Goal: Find specific page/section: Find specific page/section

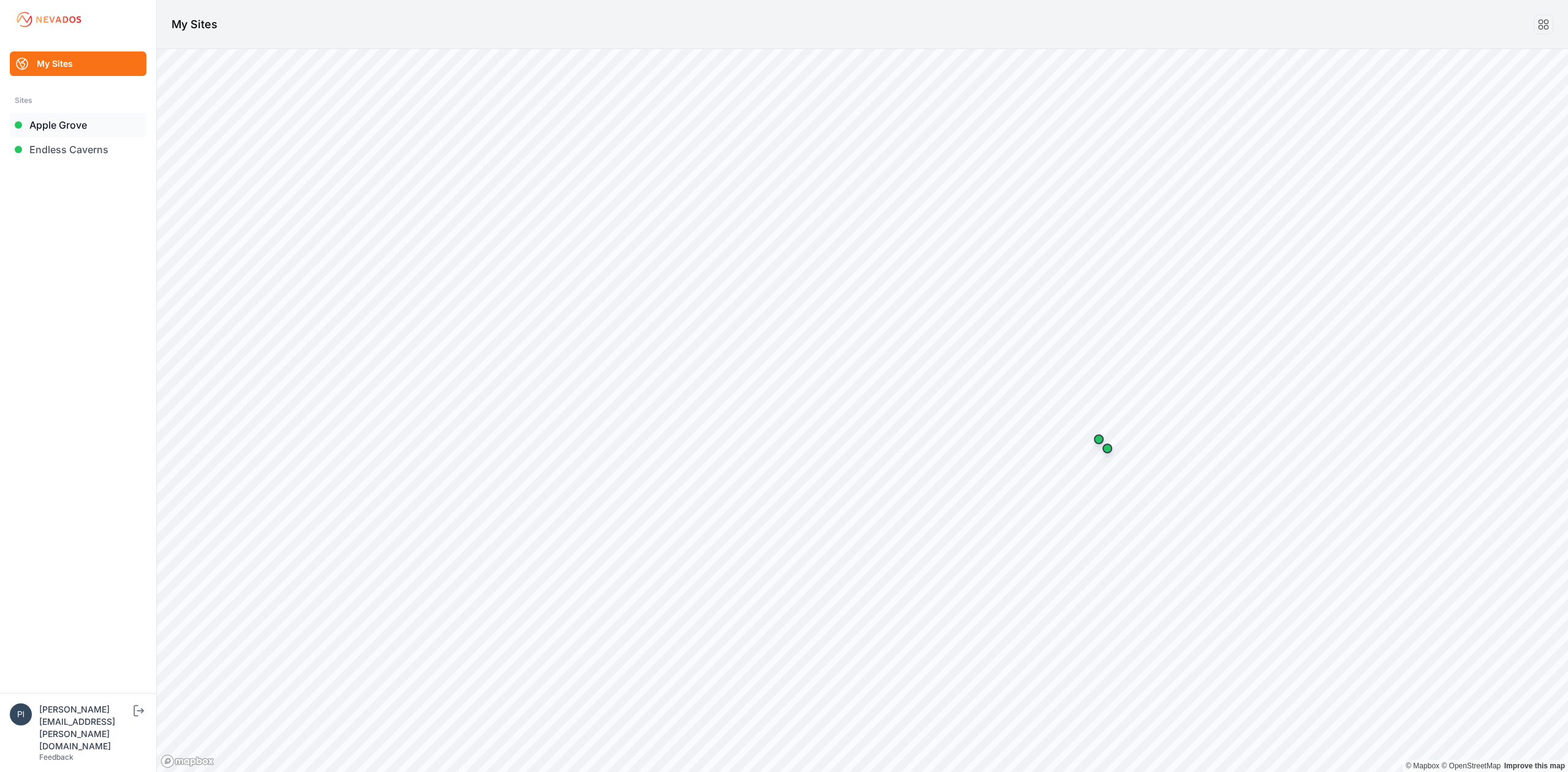
click at [49, 118] on link "Apple Grove" at bounding box center [78, 125] width 137 height 25
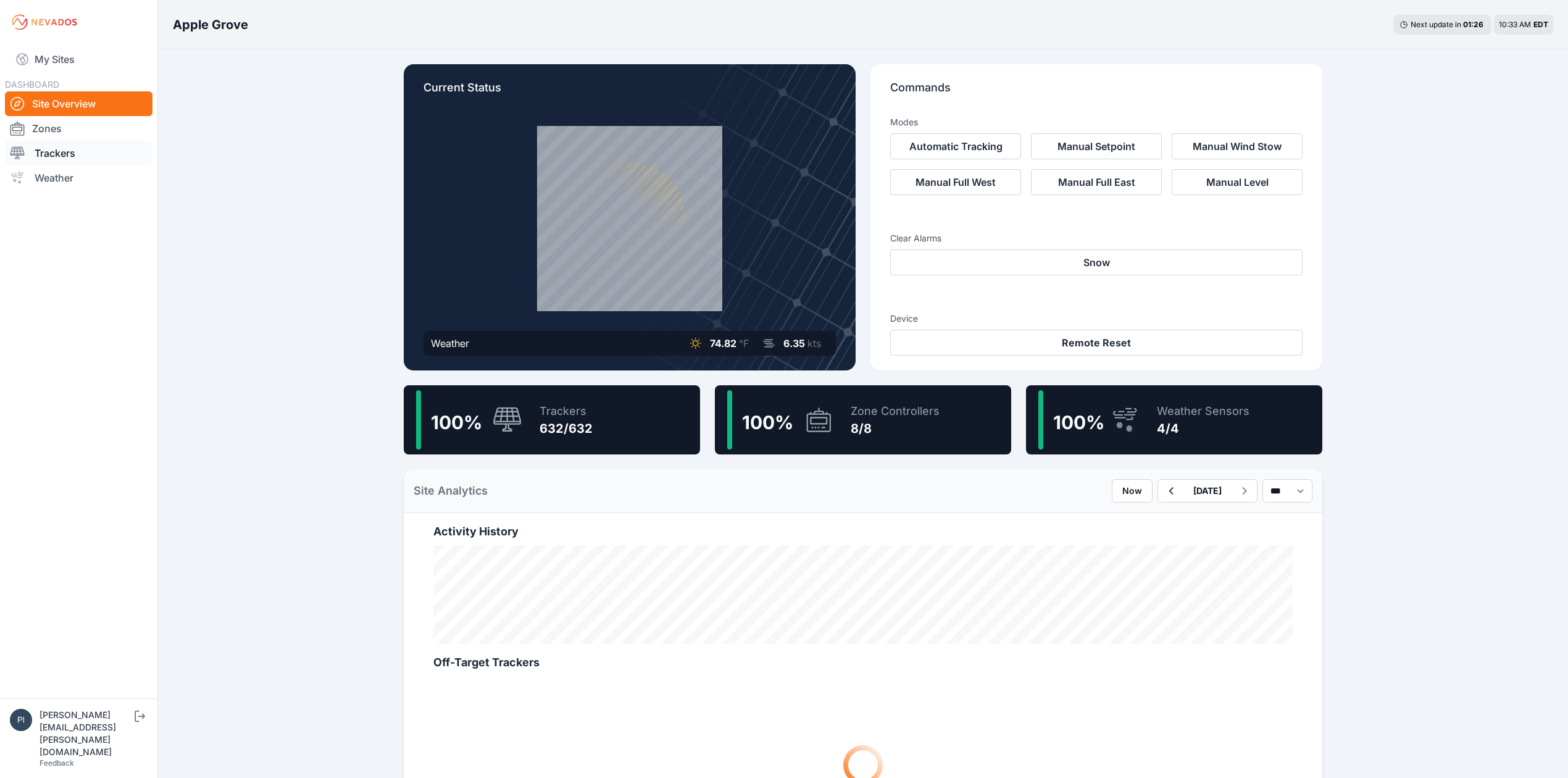
click at [84, 161] on link "Trackers" at bounding box center [79, 153] width 148 height 25
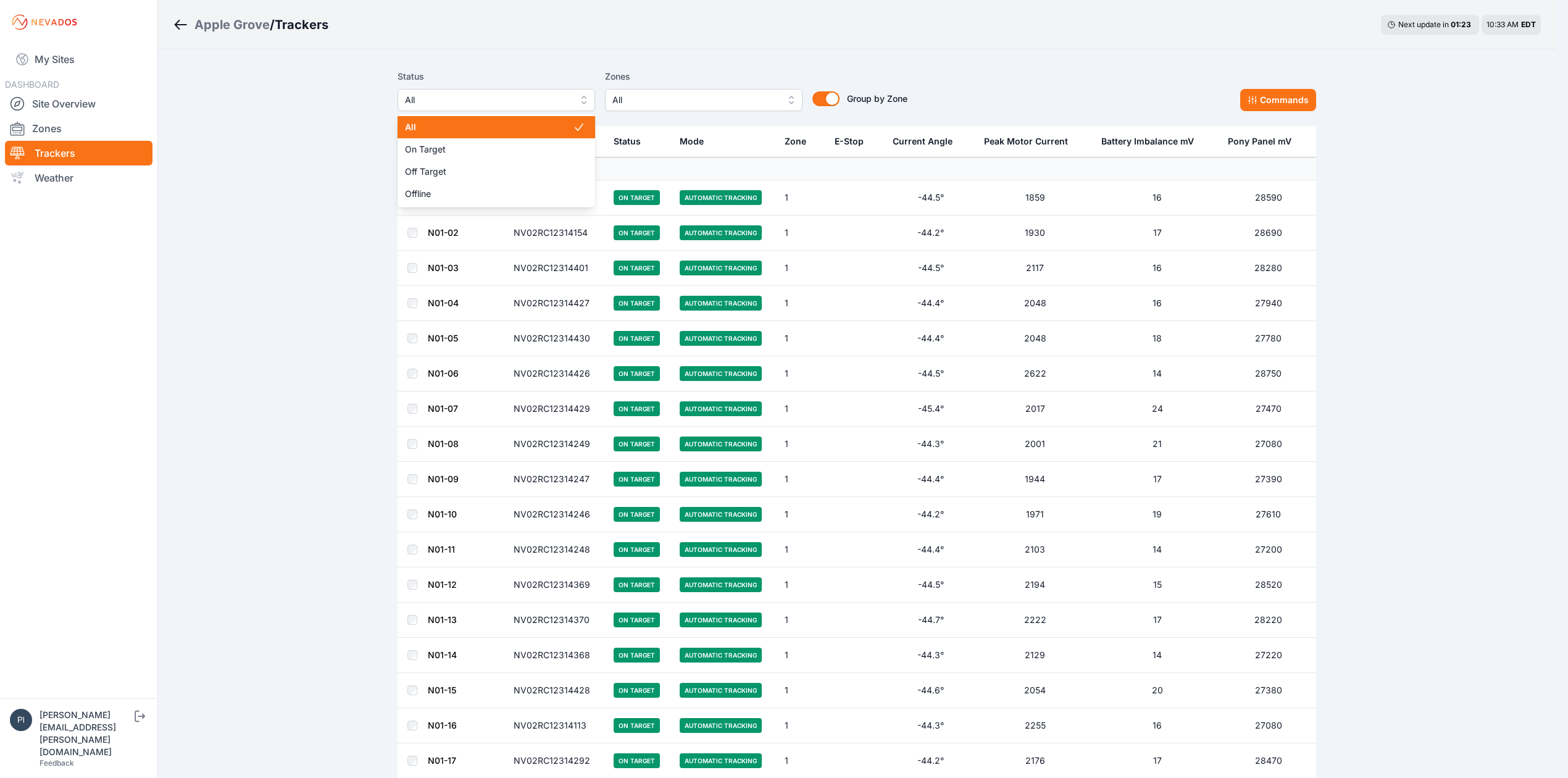
click at [495, 95] on span "All" at bounding box center [488, 100] width 165 height 15
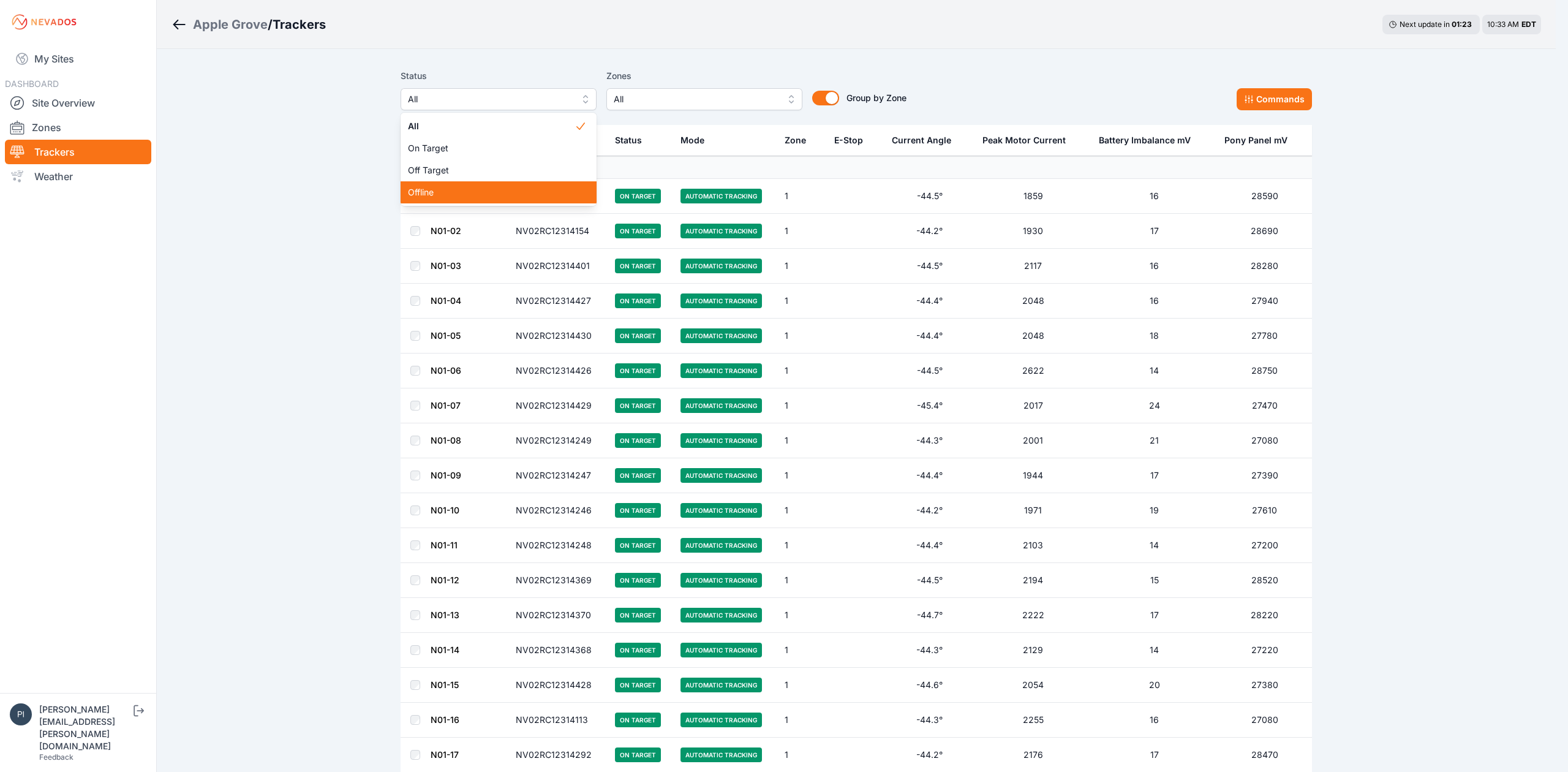
click at [473, 195] on span "Offline" at bounding box center [491, 192] width 167 height 12
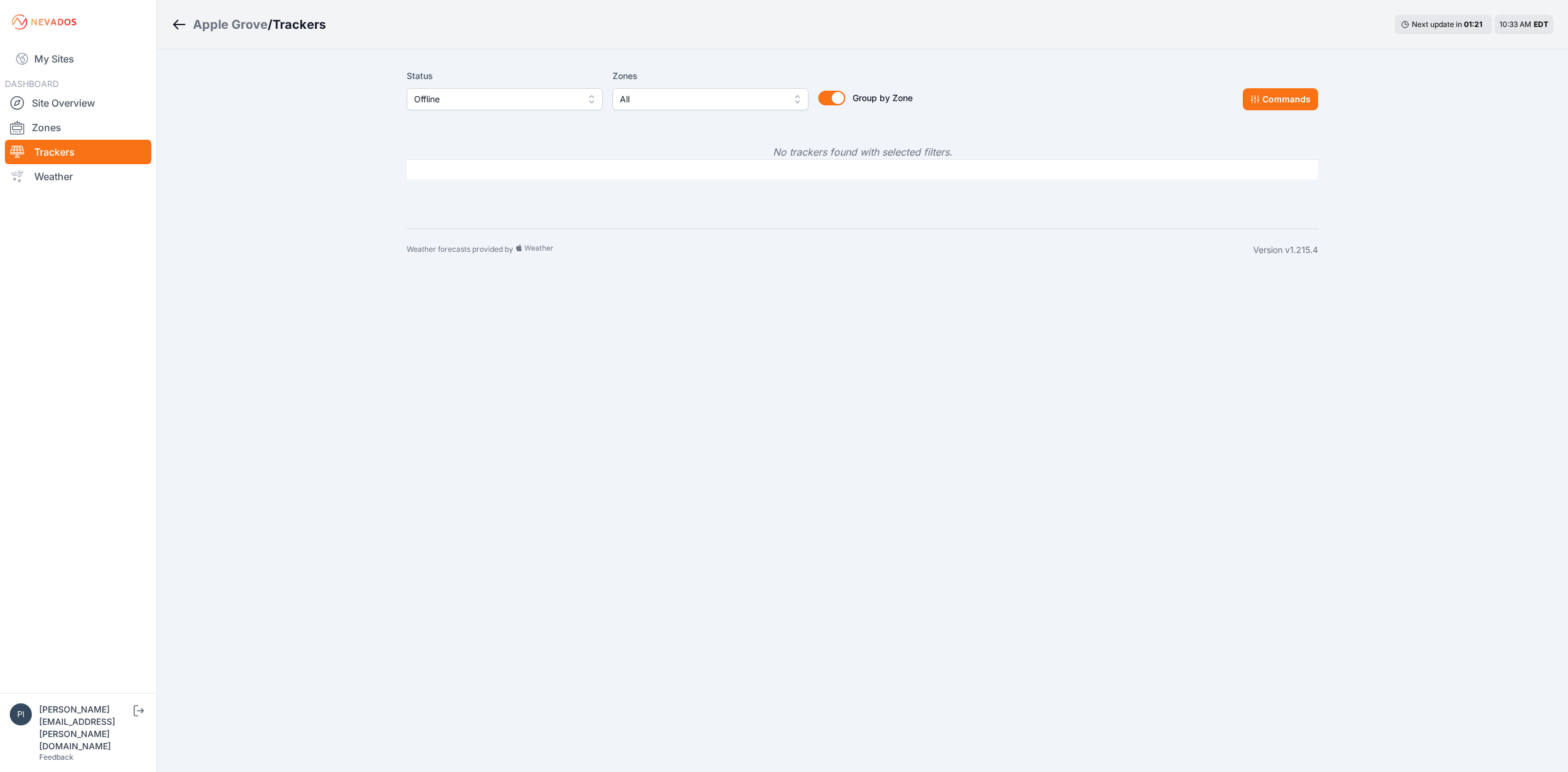
click at [473, 107] on button "Offline" at bounding box center [504, 98] width 196 height 22
click at [479, 161] on div "Off Target" at bounding box center [504, 170] width 196 height 22
click at [91, 55] on link "My Sites" at bounding box center [78, 59] width 147 height 29
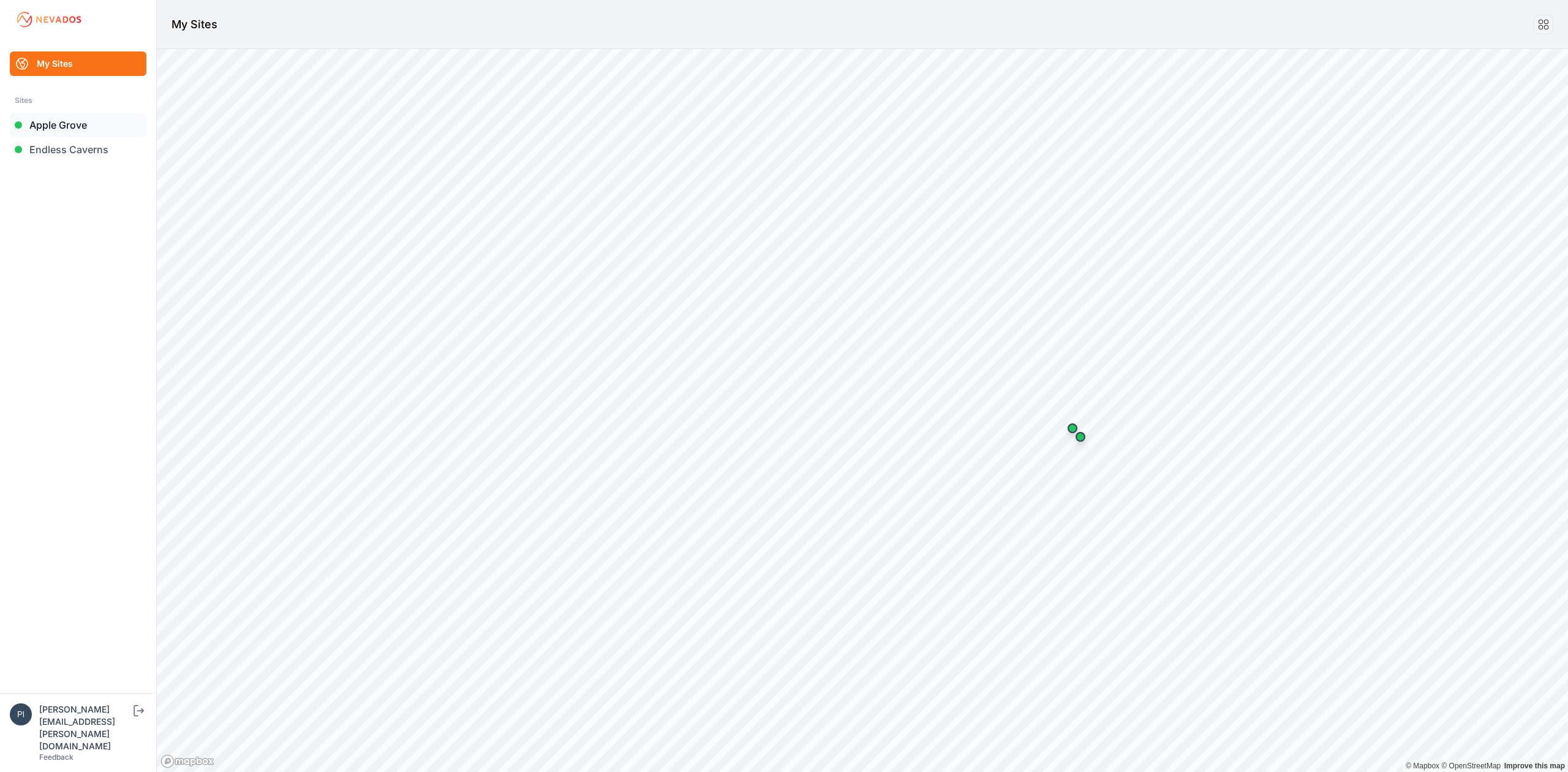
click at [57, 123] on link "Apple Grove" at bounding box center [78, 125] width 137 height 25
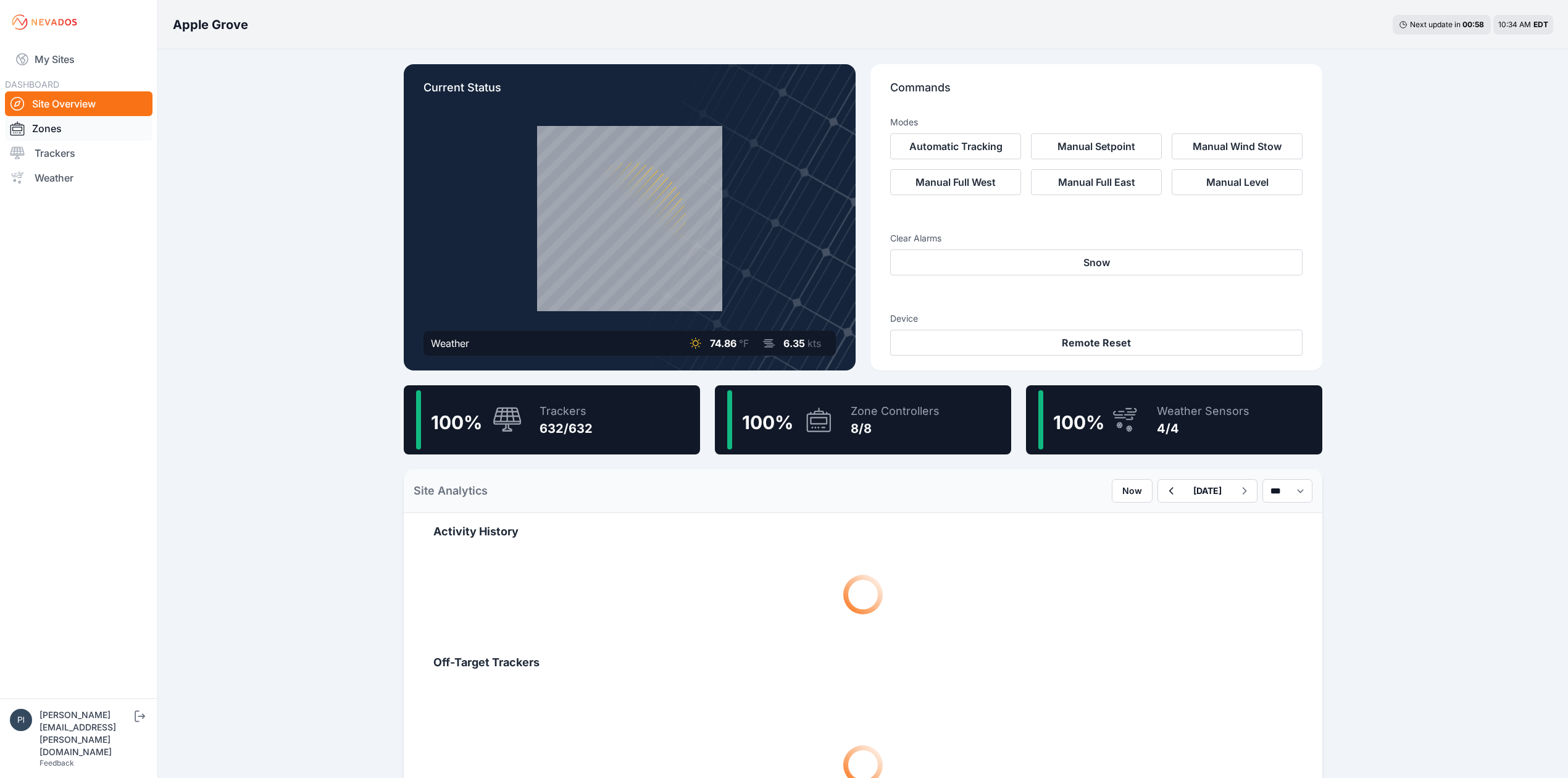
click at [55, 122] on link "Zones" at bounding box center [79, 128] width 148 height 25
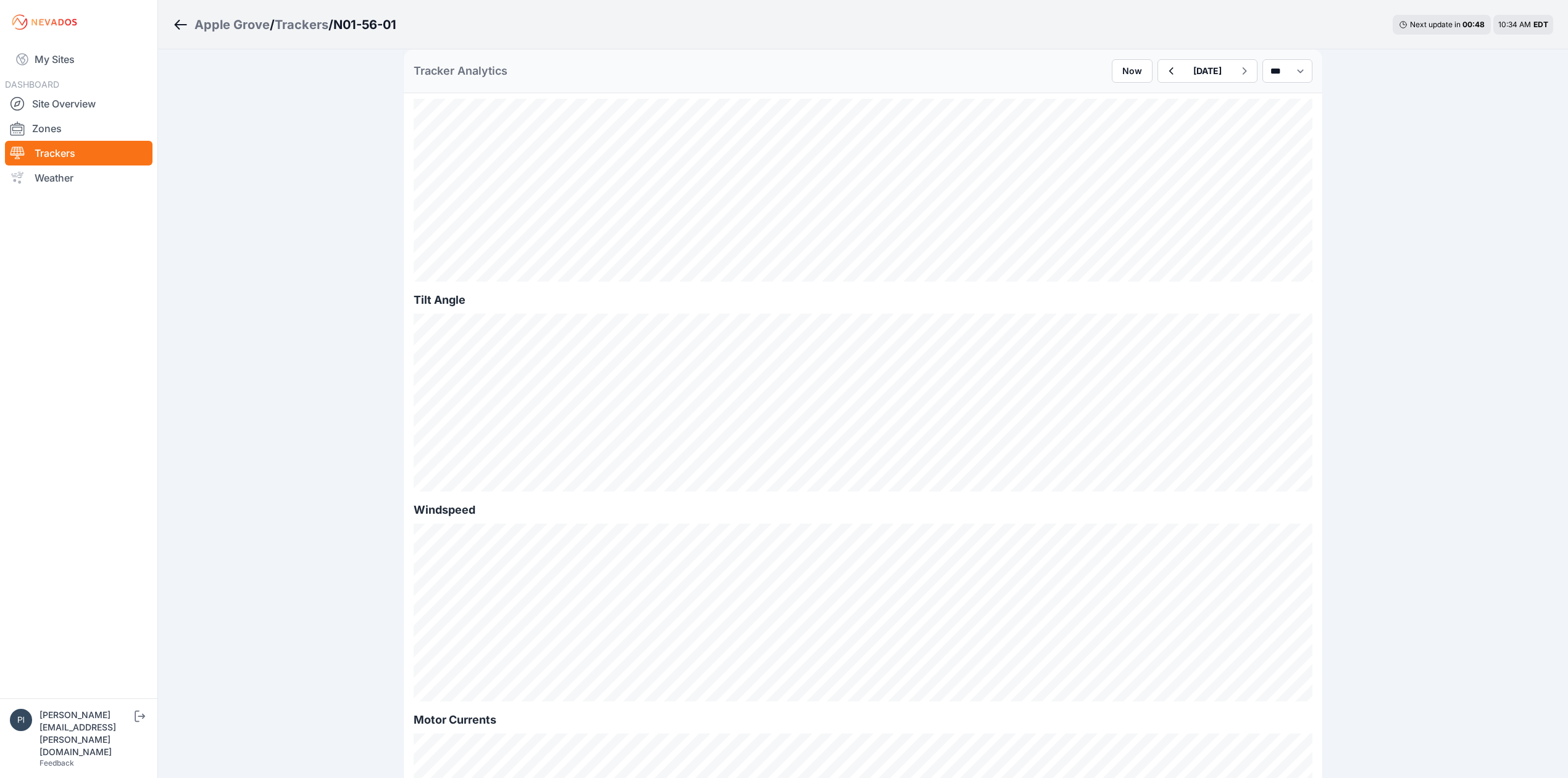
scroll to position [329, 0]
